Goal: Task Accomplishment & Management: Use online tool/utility

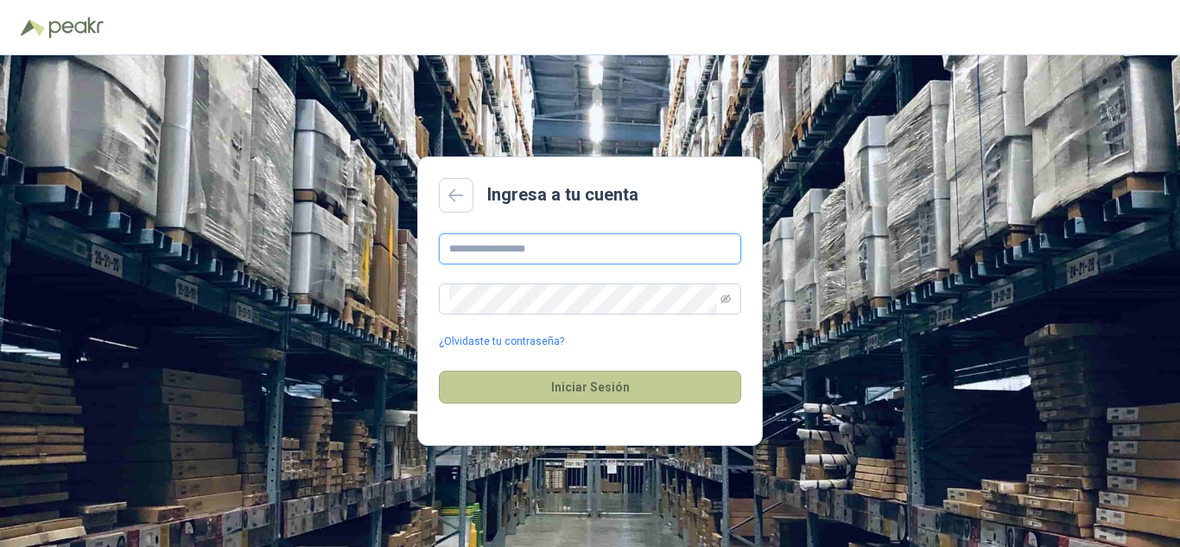
type input "**********"
click at [590, 386] on button "Iniciar Sesión" at bounding box center [590, 387] width 302 height 33
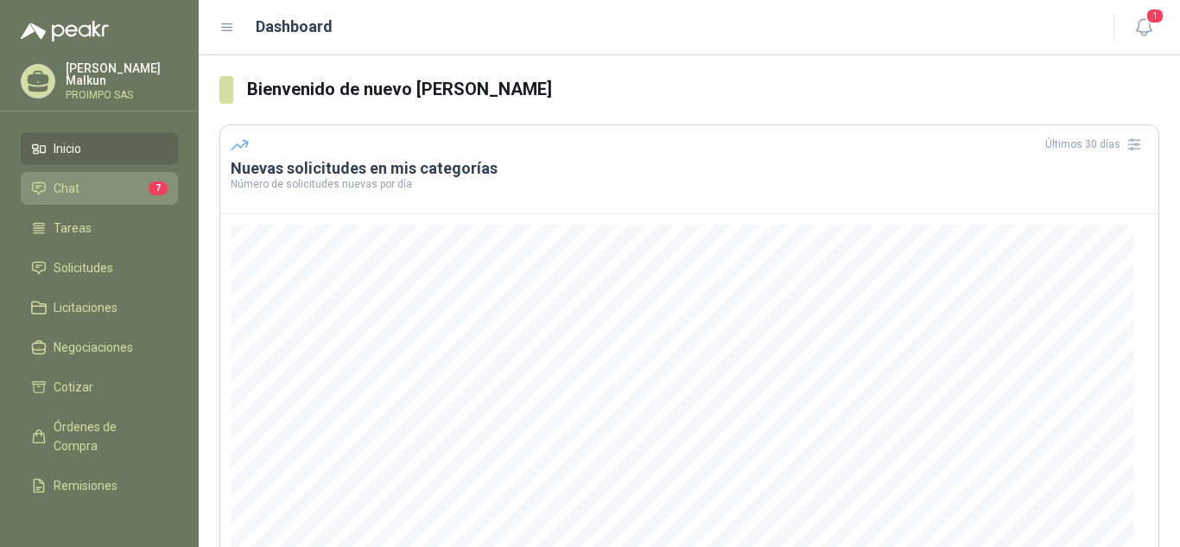
click at [64, 180] on span "Chat" at bounding box center [67, 188] width 26 height 19
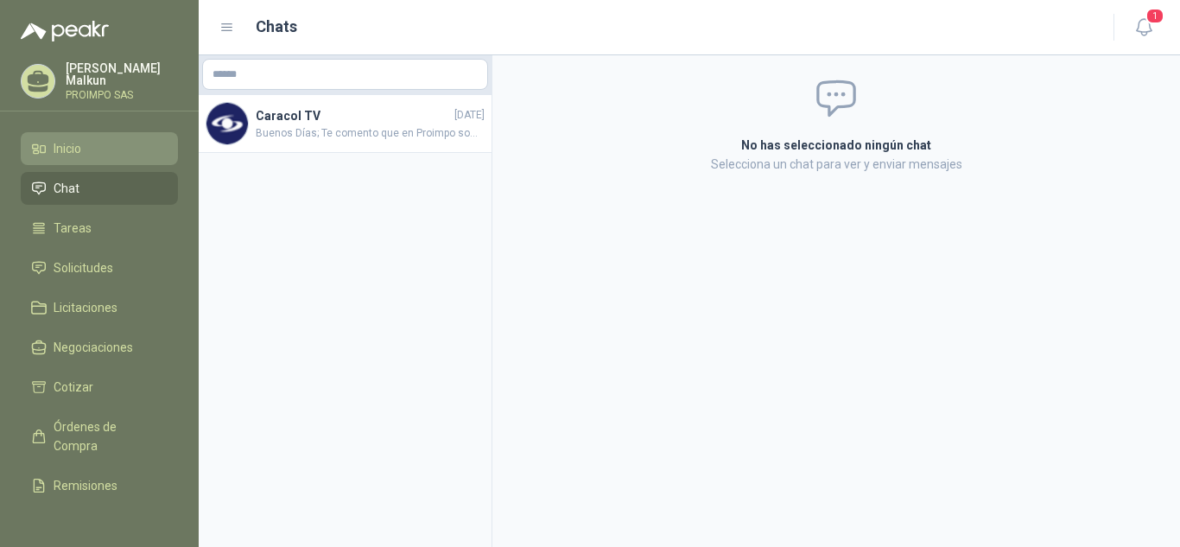
click at [60, 142] on span "Inicio" at bounding box center [68, 148] width 28 height 19
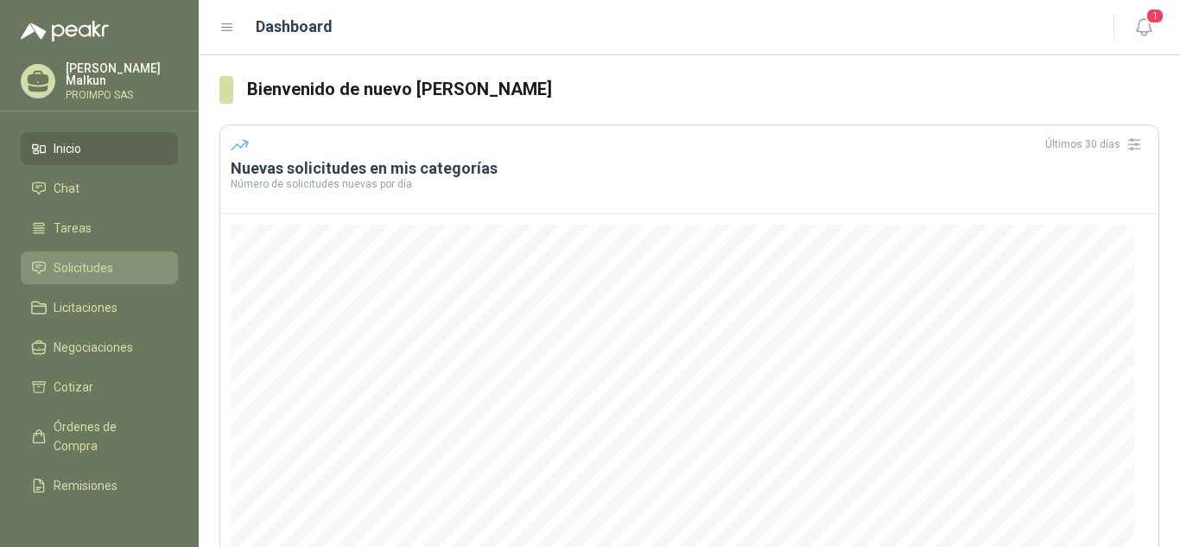
click at [76, 258] on span "Solicitudes" at bounding box center [84, 267] width 60 height 19
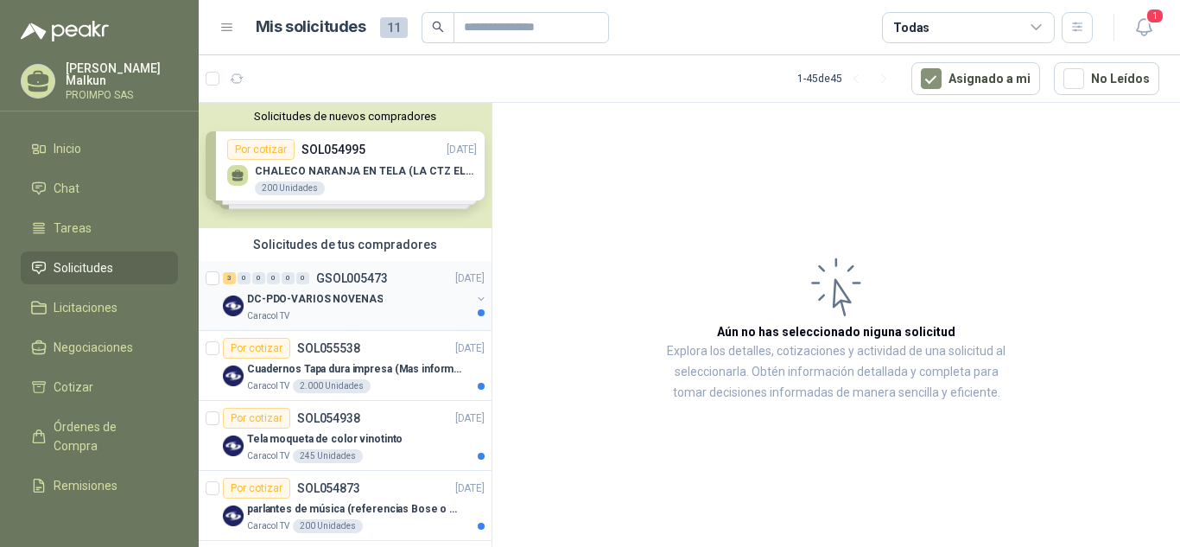
click at [311, 296] on p "DC-PDO-VARIOS NOVENAS" at bounding box center [315, 299] width 136 height 16
